Goal: Task Accomplishment & Management: Use online tool/utility

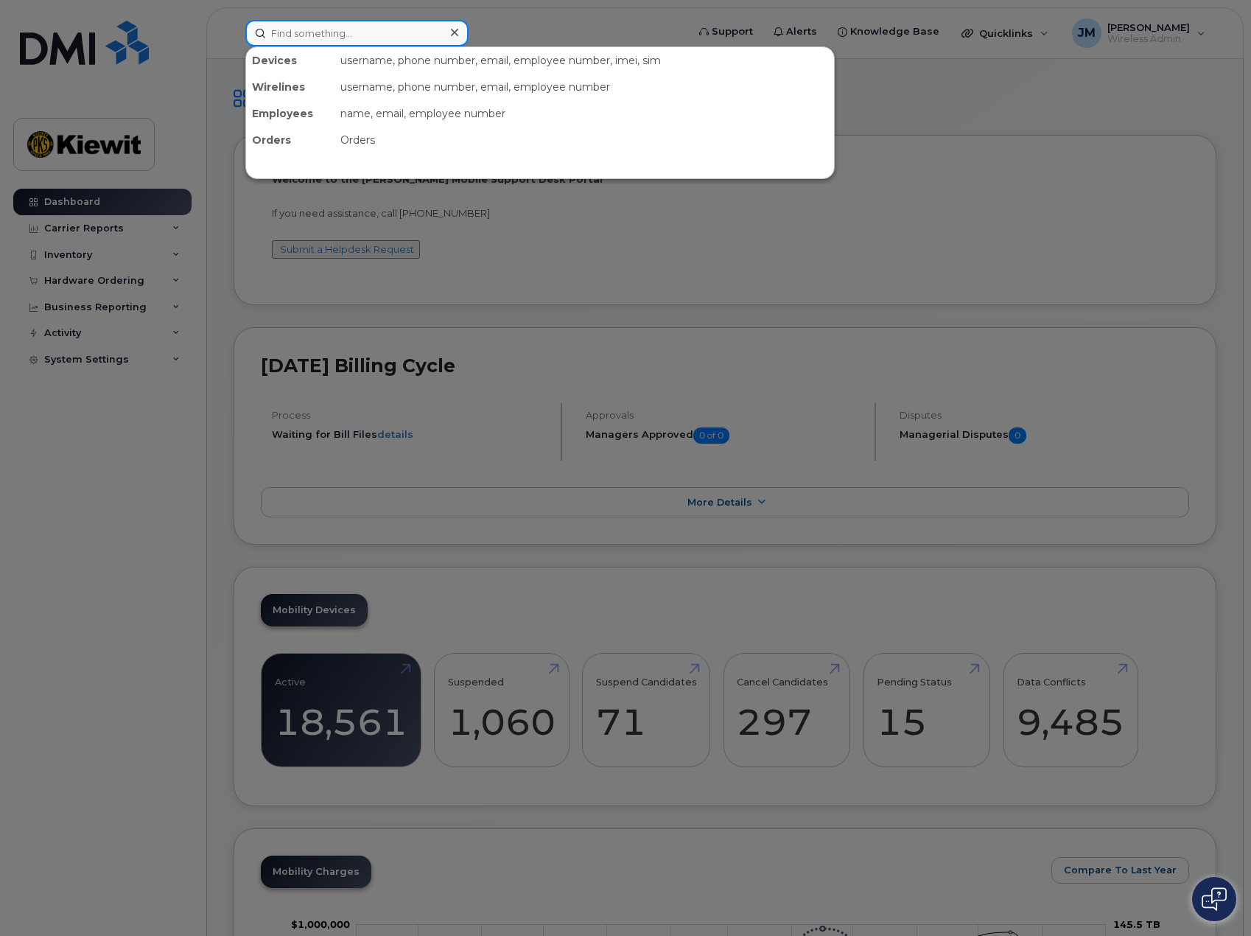
click at [318, 32] on input at bounding box center [356, 33] width 223 height 27
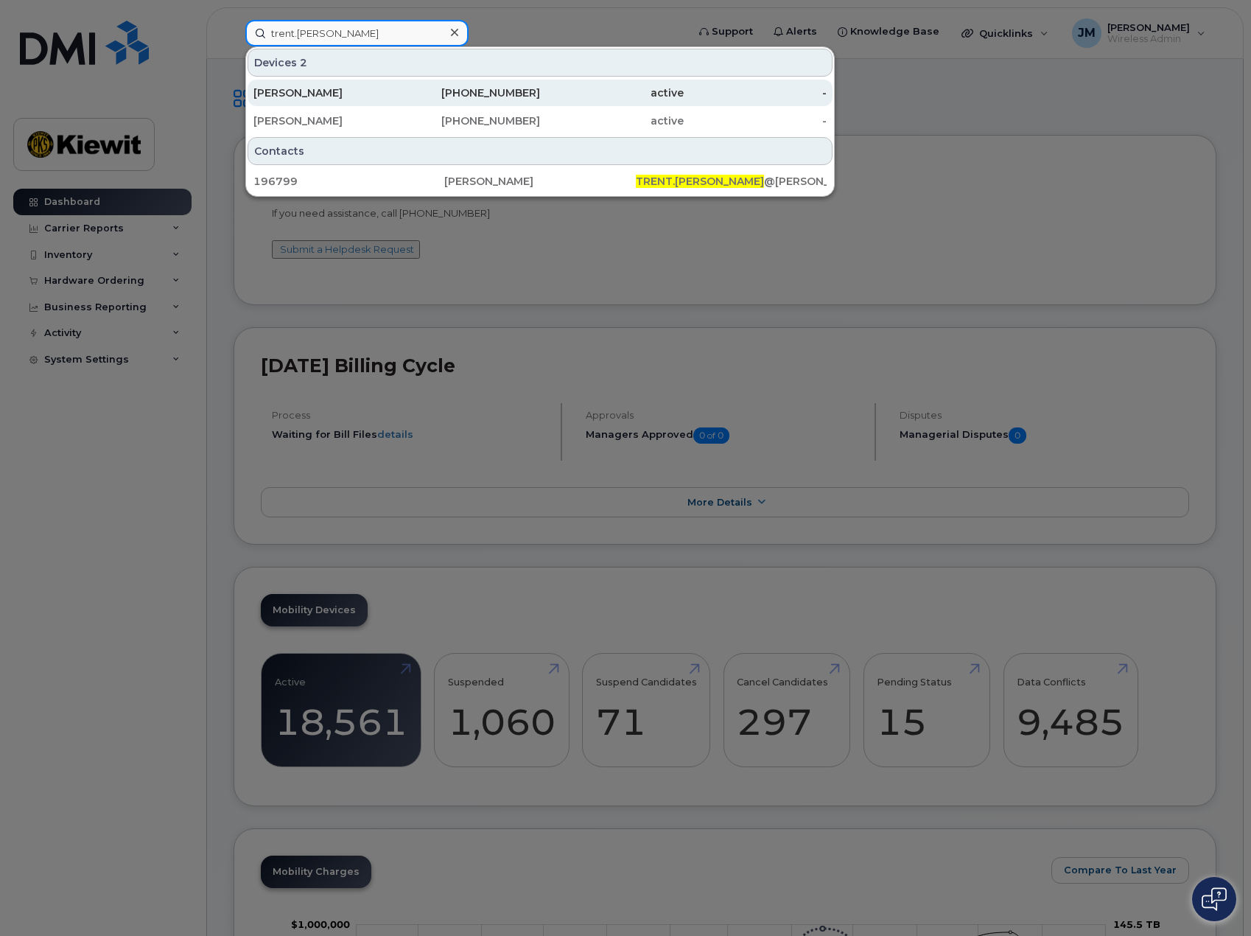
type input "trent.demulling"
click at [397, 84] on div "[PERSON_NAME]" at bounding box center [469, 93] width 144 height 27
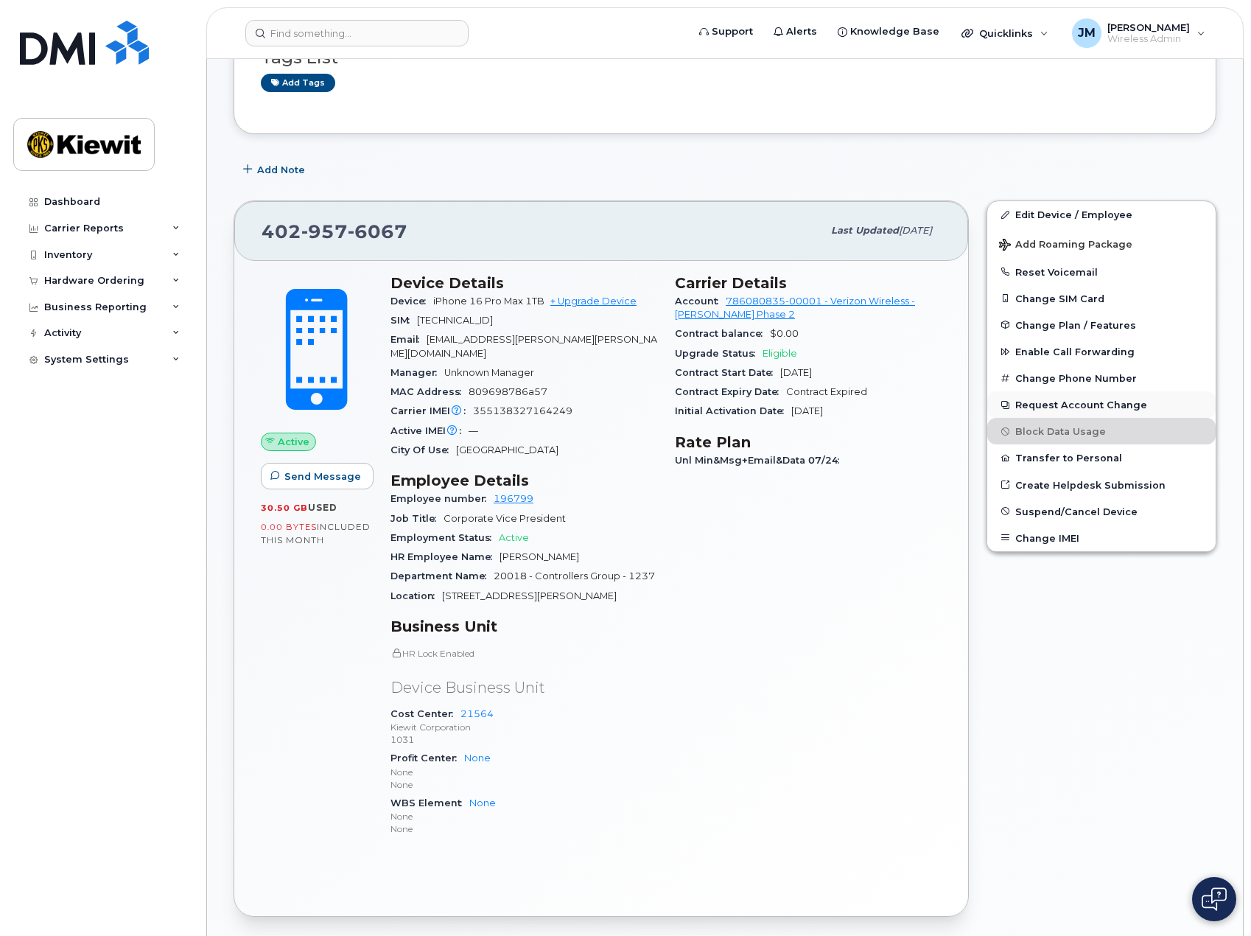
scroll to position [295, 0]
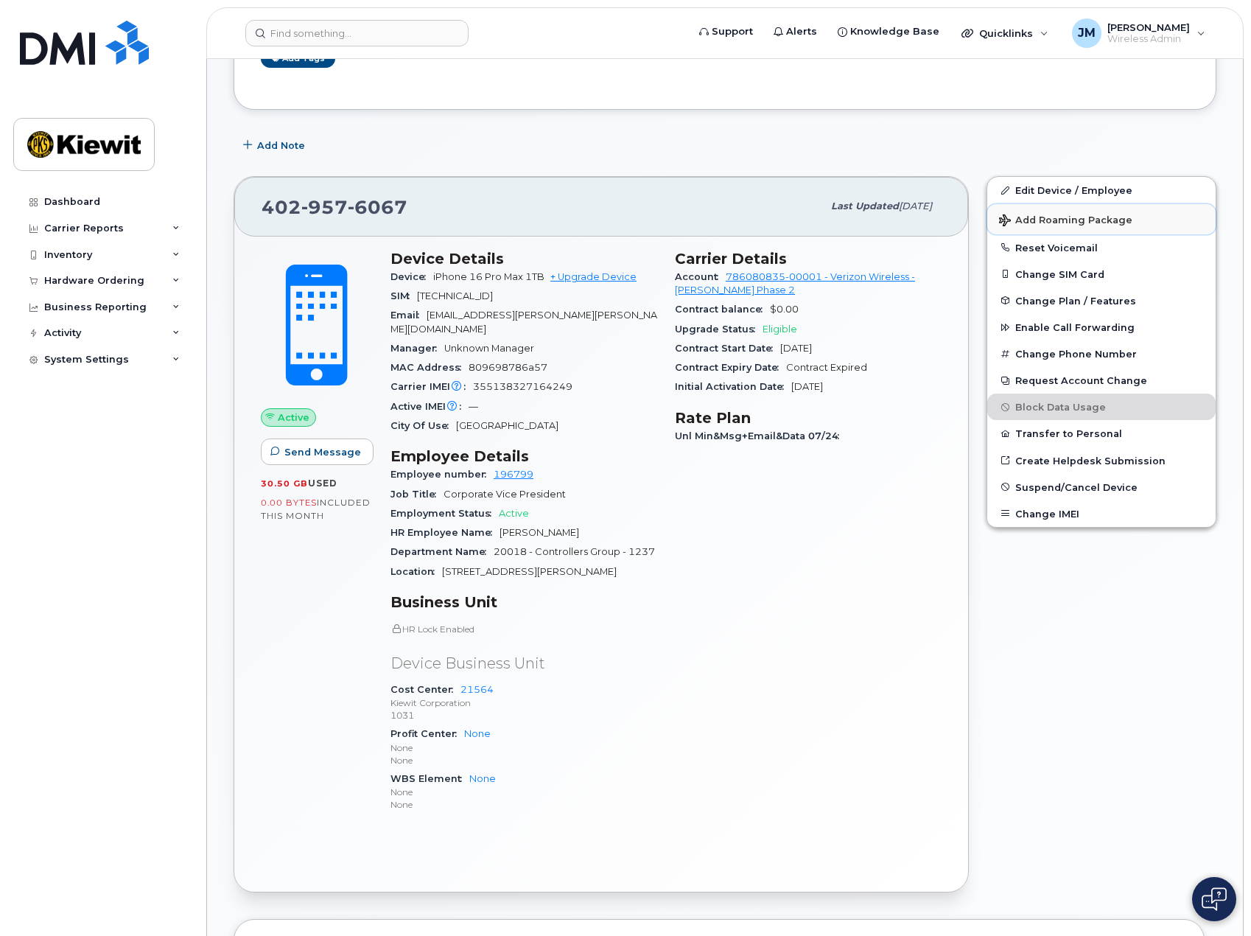
click at [1117, 224] on span "Add Roaming Package" at bounding box center [1065, 221] width 133 height 14
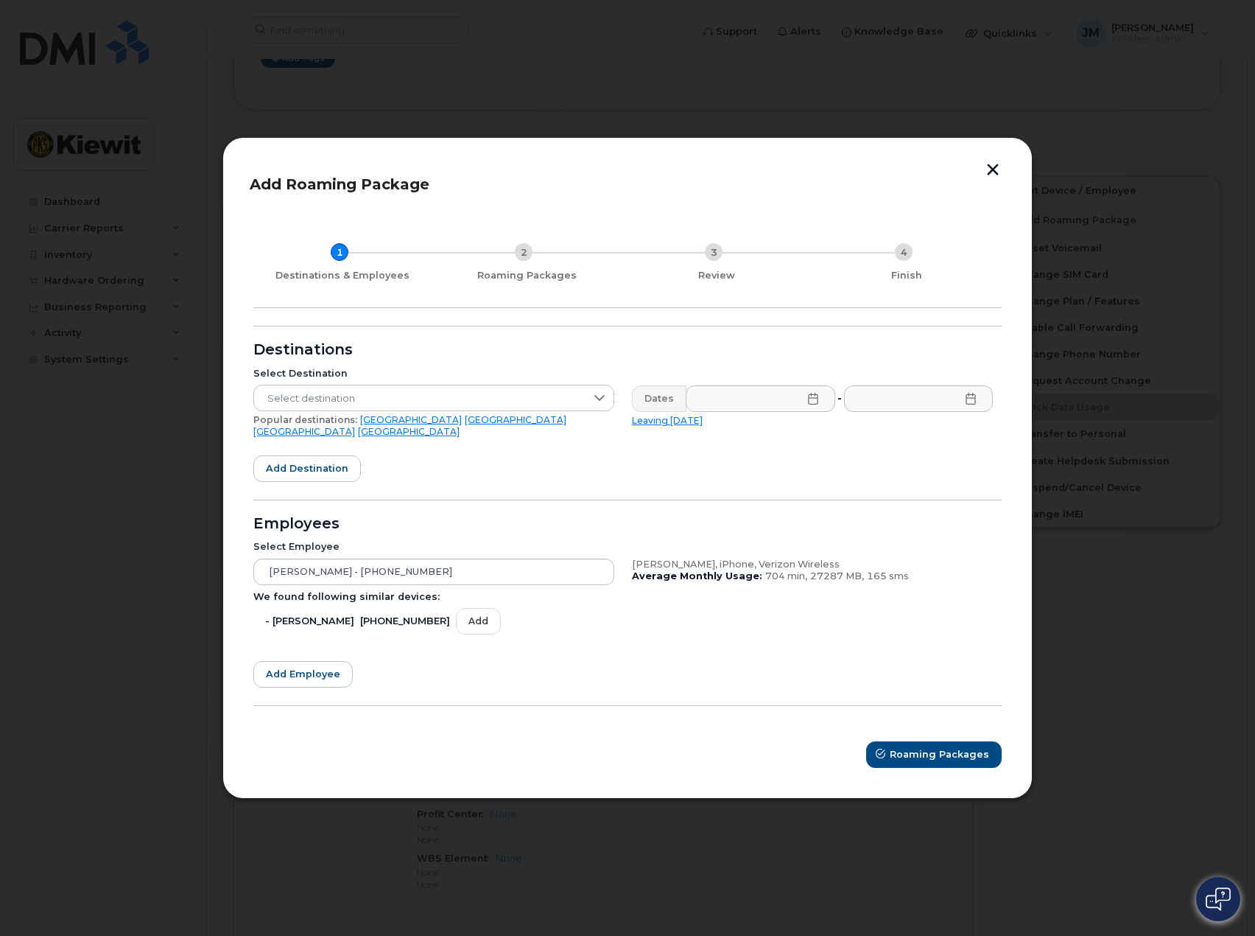
click at [997, 178] on button "button" at bounding box center [993, 171] width 22 height 15
